Goal: Communication & Community: Answer question/provide support

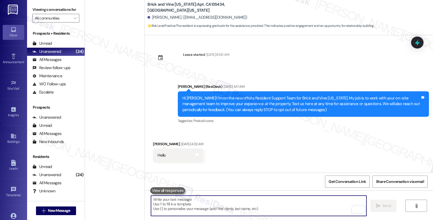
scroll to position [1230, 0]
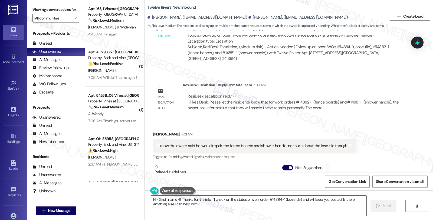
scroll to position [751, 0]
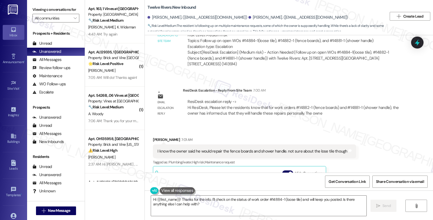
drag, startPoint x: 366, startPoint y: 128, endPoint x: 356, endPoint y: 132, distance: 11.4
click at [366, 128] on div "Received via SMS [PERSON_NAME] 7:01 AM I know the owner said he would repair th…" at bounding box center [289, 199] width 288 height 150
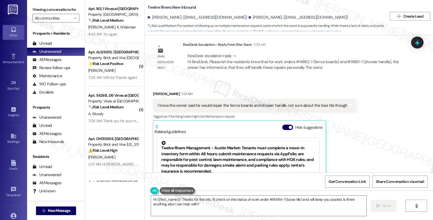
scroll to position [841, 0]
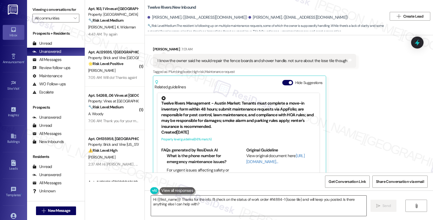
click at [151, 198] on textarea "Hi {{first_name}}! Thanks for the info. I'll check on the status of work order …" at bounding box center [258, 205] width 215 height 20
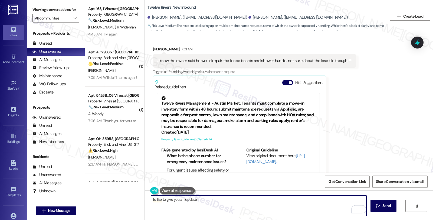
click at [207, 198] on textarea "I'd like to give you an update." at bounding box center [258, 205] width 215 height 20
paste textarea "Please let the residents know that for work orders #14882-1 (fence boards) and …"
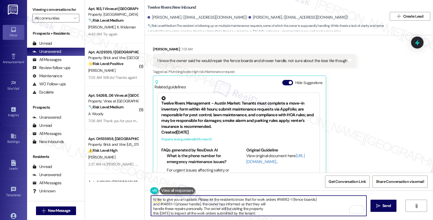
click at [205, 199] on textarea "I'd like to give you an update. Please let the residents know that for work ord…" at bounding box center [258, 205] width 215 height 20
click at [262, 199] on textarea "I'd like to give you an update. Please know that let the residents know that fo…" at bounding box center [258, 205] width 215 height 20
click at [295, 197] on textarea "I'd like to give you an update. Please know that for work orders #14882-1 (fenc…" at bounding box center [258, 205] width 215 height 20
click at [351, 200] on textarea "I'd like to give you an update. Please know that for work orders #14882-1 (fenc…" at bounding box center [258, 205] width 215 height 20
click at [184, 204] on textarea "I'd like to give you an update. Please know that for work orders #14882-1 (fenc…" at bounding box center [258, 205] width 215 height 20
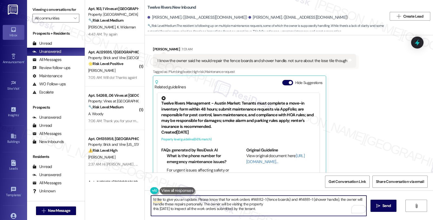
click at [262, 204] on textarea "I'd like to give you an update. Please know that for work orders #14882-1 (fenc…" at bounding box center [258, 205] width 215 height 20
click at [339, 205] on textarea "I'd like to give you an update. Please know that for work orders #14882-1 (fenc…" at bounding box center [258, 205] width 215 height 20
click at [276, 213] on textarea "I'd like to give you an update. Please know that for work orders #14882-1 (fenc…" at bounding box center [258, 205] width 215 height 20
paste textarea "A vendor has already been assigned to the loose tile work order, but due to the…"
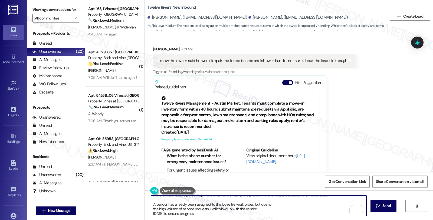
scroll to position [9, 0]
click at [275, 205] on textarea "I'd like to give you an update. Please know that for work orders #14882-1 (fenc…" at bounding box center [258, 205] width 215 height 20
click at [177, 207] on textarea "I'd like to give you an update. Please know that for work orders #14882-1 (fenc…" at bounding box center [258, 205] width 215 height 20
click at [324, 204] on textarea "I'd like to give you an update. Please know that for work orders #14882-1 (fenc…" at bounding box center [258, 205] width 215 height 20
click at [170, 207] on textarea "I'd like to give you an update. Please know that for work orders #14882-1 (fenc…" at bounding box center [258, 205] width 215 height 20
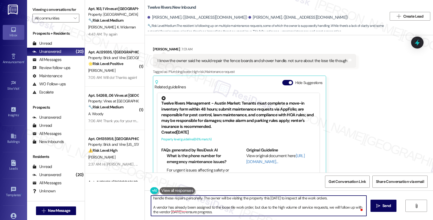
scroll to position [6, 0]
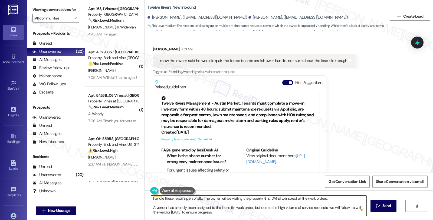
click at [223, 214] on textarea "I'd like to give you an update. Please know that for work orders #14882-1 (fenc…" at bounding box center [258, 205] width 215 height 20
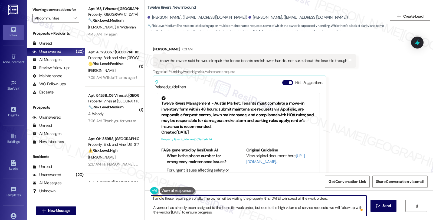
paste textarea "We will provide updates as soon as they are available.e of service requests,"
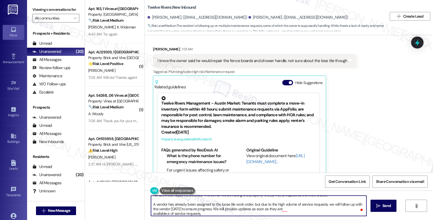
click at [288, 208] on textarea "I'd like to give you an update. Please know that for work orders #14882-1 (fenc…" at bounding box center [258, 205] width 215 height 20
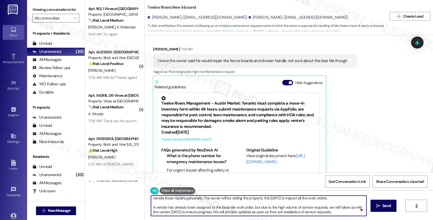
scroll to position [6, 0]
click at [298, 211] on textarea "I'd like to give you an update. Please know that for work orders #14882-1 (fenc…" at bounding box center [258, 205] width 215 height 20
click at [336, 213] on textarea "I'd like to give you an update. Please know that for work orders #14882-1 (fenc…" at bounding box center [258, 205] width 215 height 20
click at [350, 207] on div "Rewrite with Grammarly" at bounding box center [349, 209] width 6 height 6
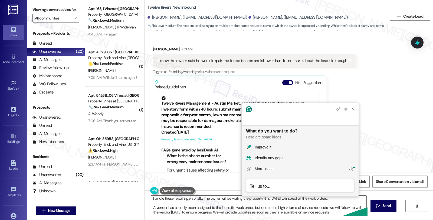
scroll to position [0, 0]
click at [260, 148] on div "Improve it" at bounding box center [262, 147] width 16 height 6
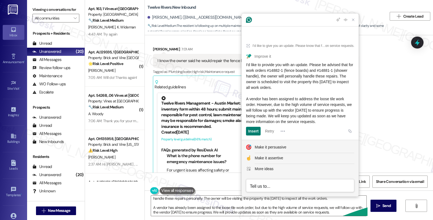
drag, startPoint x: 345, startPoint y: 122, endPoint x: 245, endPoint y: 66, distance: 114.6
click at [245, 66] on article "I'd like to give you an update. Please know that for work orders #14882-1 (fenc…" at bounding box center [299, 88] width 117 height 104
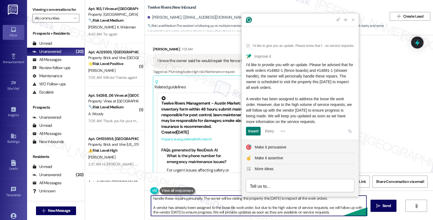
click at [188, 209] on textarea "I'd like to give you an update. Please know that for work orders #14882-1 (fenc…" at bounding box center [258, 205] width 215 height 20
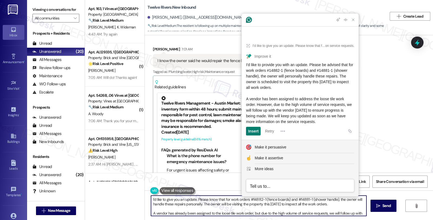
paste textarea "’d like to provide you with an update on your service requests. For work orders…"
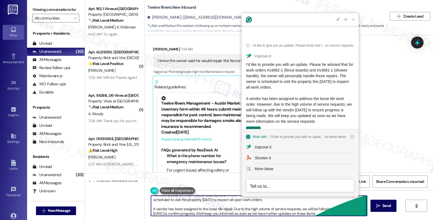
scroll to position [7, 0]
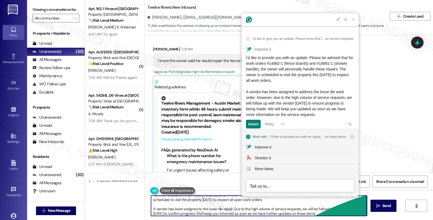
click at [332, 213] on textarea "I’d like to provide you with an update on your service requests. For work order…" at bounding box center [258, 205] width 215 height 20
type textarea "I’d like to provide you with an update on your service requests. For work order…"
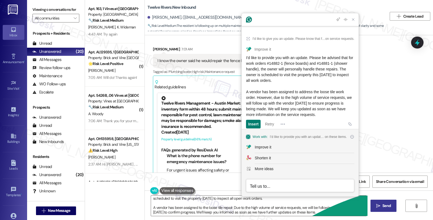
click at [382, 207] on span "Send" at bounding box center [386, 205] width 8 height 6
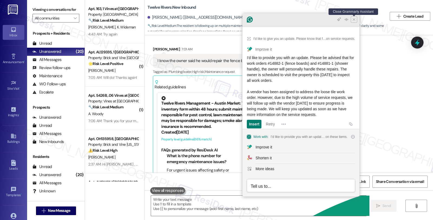
scroll to position [0, 0]
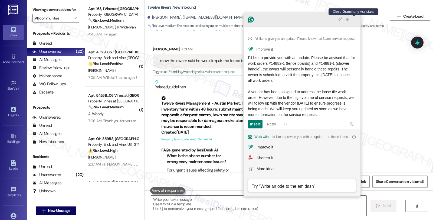
click at [354, 19] on icon "Close Grammarly Assistant" at bounding box center [355, 19] width 4 height 4
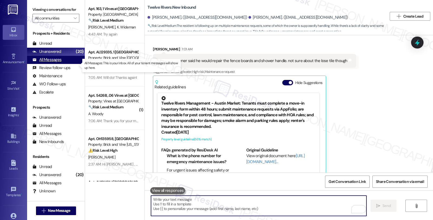
click at [56, 62] on div "All Messages" at bounding box center [46, 60] width 29 height 6
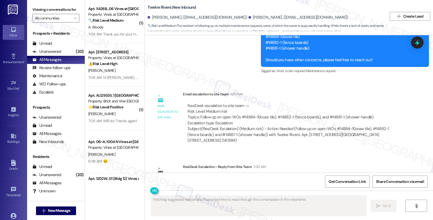
scroll to position [841, 0]
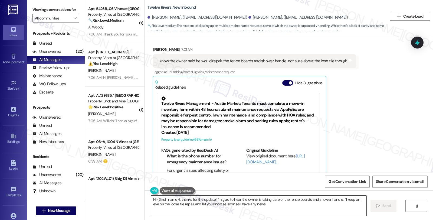
type textarea "Hi {{first_name}}, thanks for the update! I'm glad to hear the owner is taking …"
click at [363, 117] on div "Received via SMS Catherine Hoffman 7:01 AM I know the owner said he would repai…" at bounding box center [289, 109] width 288 height 150
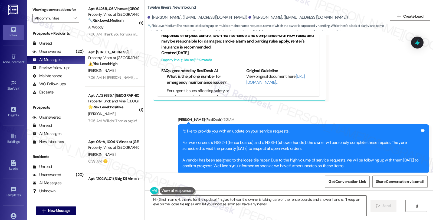
scroll to position [921, 0]
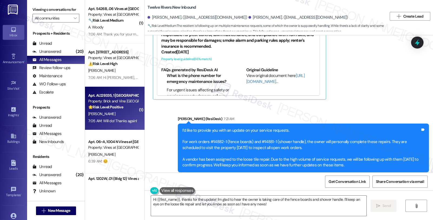
click at [126, 112] on div "[PERSON_NAME]" at bounding box center [113, 113] width 51 height 7
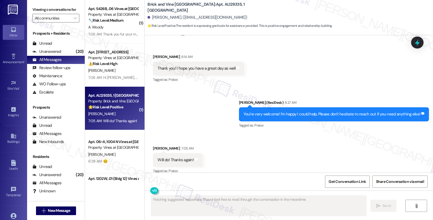
scroll to position [1111, 0]
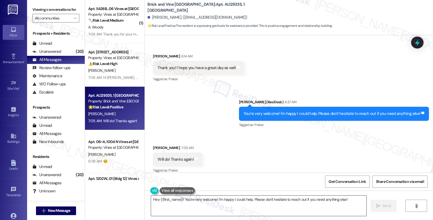
click at [225, 205] on textarea "Hey {{first_name}}! You're very welcome! I'm happy I could help. Please don't h…" at bounding box center [258, 205] width 215 height 20
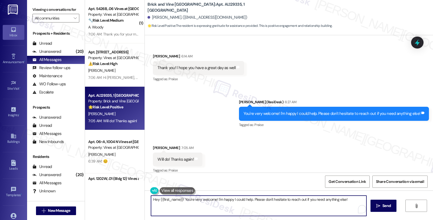
click at [233, 198] on textarea "Hey {{first_name}}! You're very welcome! I'm happy I could help. Please don't h…" at bounding box center [258, 205] width 215 height 20
type textarea "Anytime!"
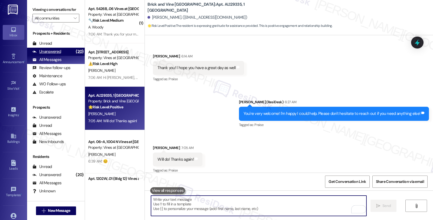
click at [63, 56] on div "Unanswered (20)" at bounding box center [56, 52] width 58 height 8
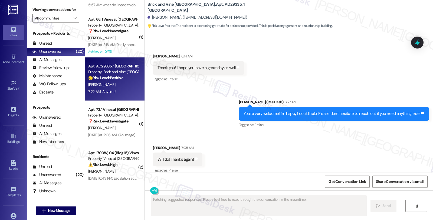
scroll to position [727, 0]
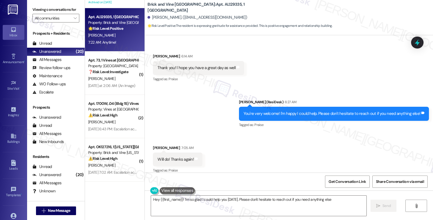
type textarea "Hey {{first_name}}! I'm so glad I could help you today. Please don't hesitate t…"
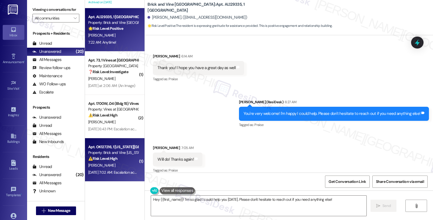
click at [102, 164] on div "[PERSON_NAME]" at bounding box center [113, 165] width 51 height 7
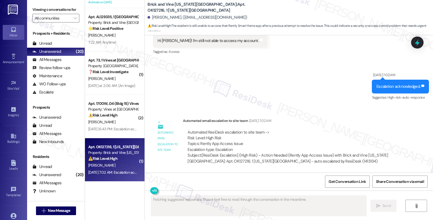
scroll to position [346, 0]
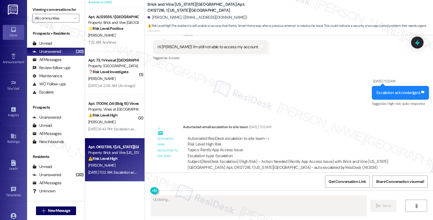
type textarea "Hey"
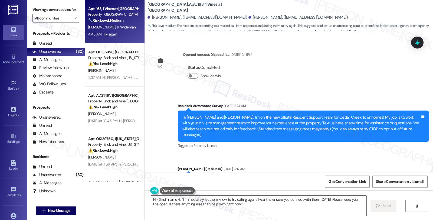
scroll to position [4606, 0]
